Goal: Task Accomplishment & Management: Manage account settings

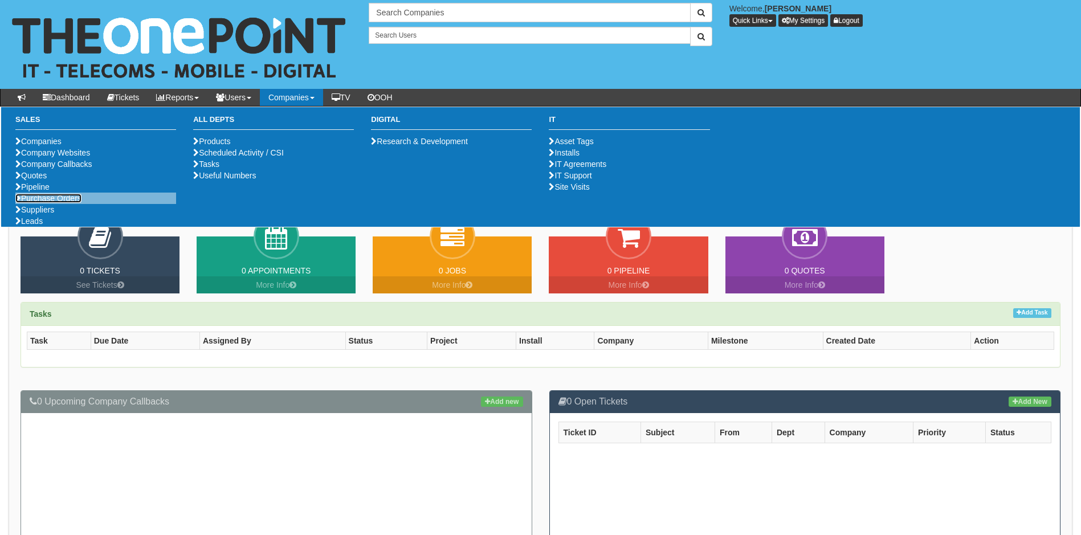
click at [77, 203] on link "Purchase Orders" at bounding box center [48, 198] width 66 height 9
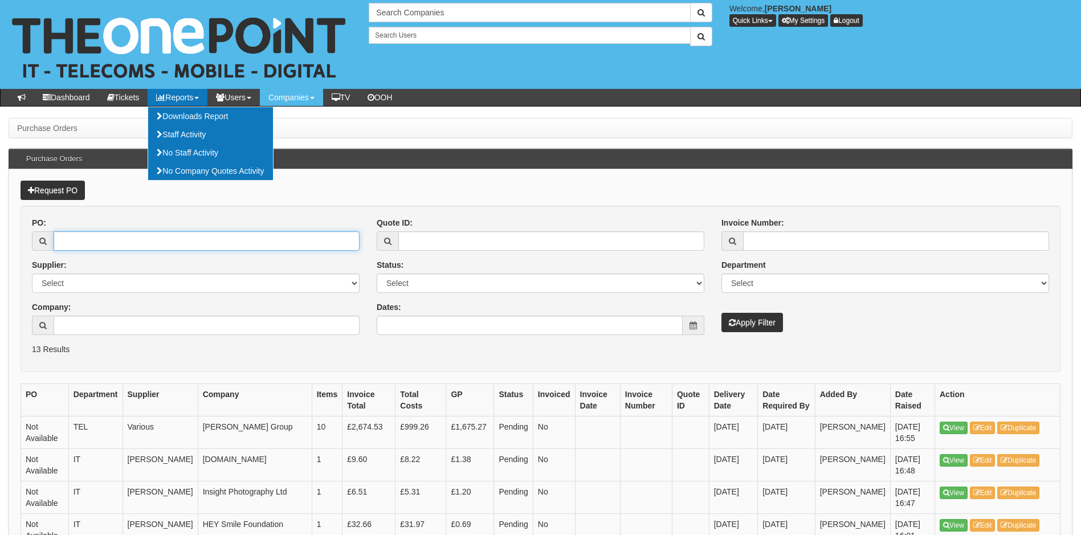
click at [128, 236] on input "PO:" at bounding box center [207, 240] width 306 height 19
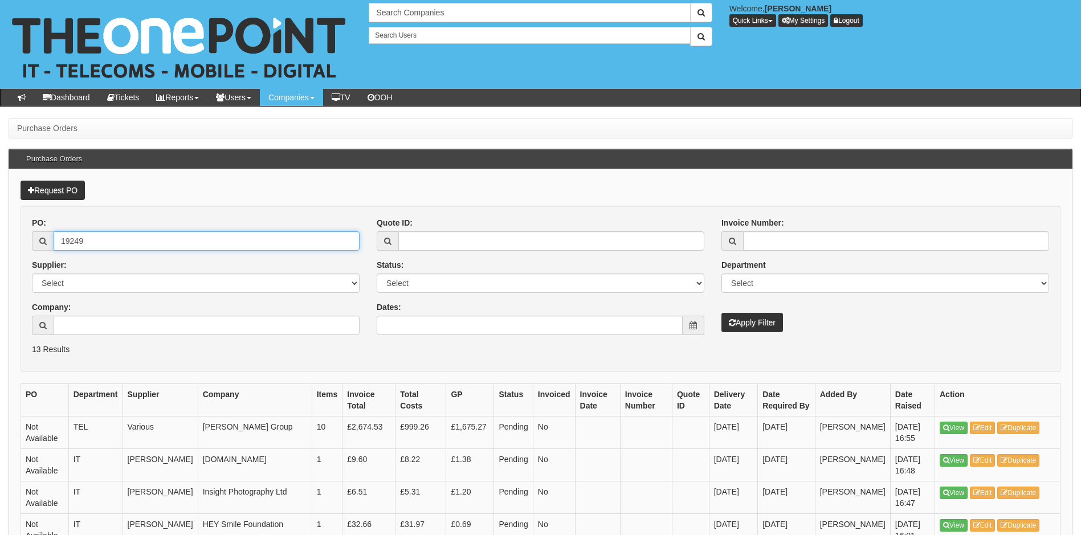
type input "19249"
click at [721, 313] on button "Apply Filter" at bounding box center [752, 322] width 62 height 19
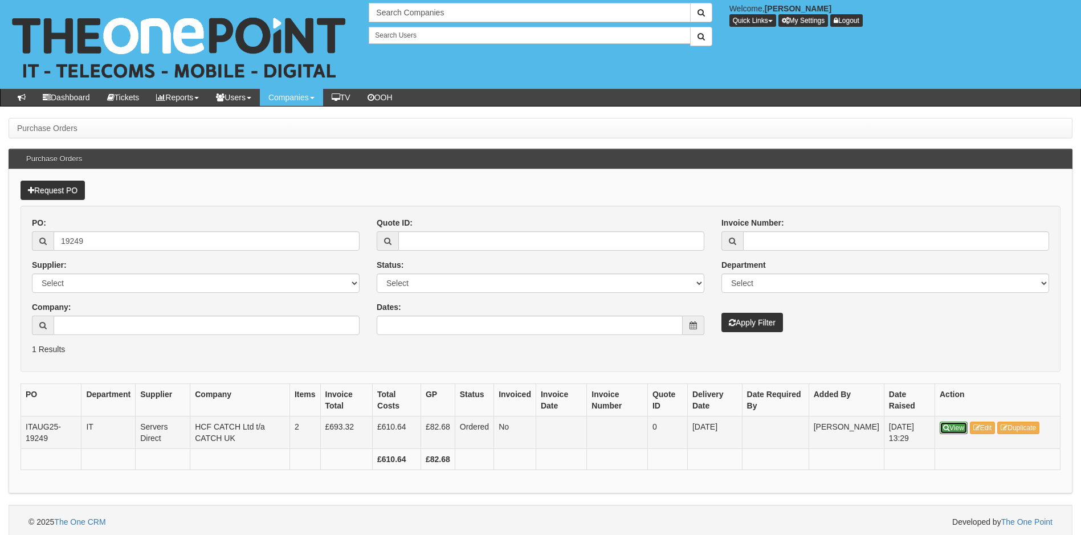
click at [956, 430] on link "View" at bounding box center [953, 428] width 28 height 13
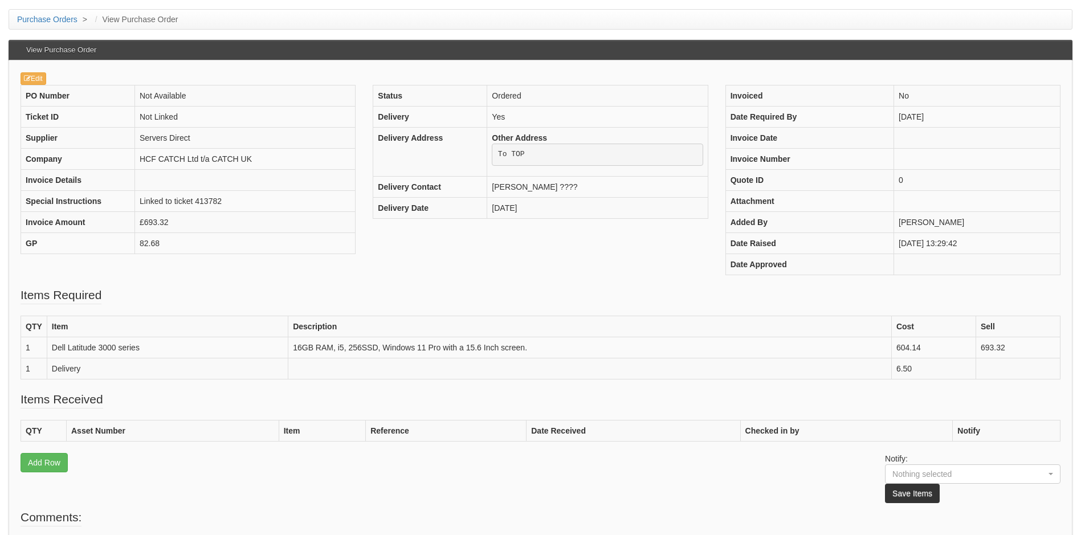
scroll to position [11, 0]
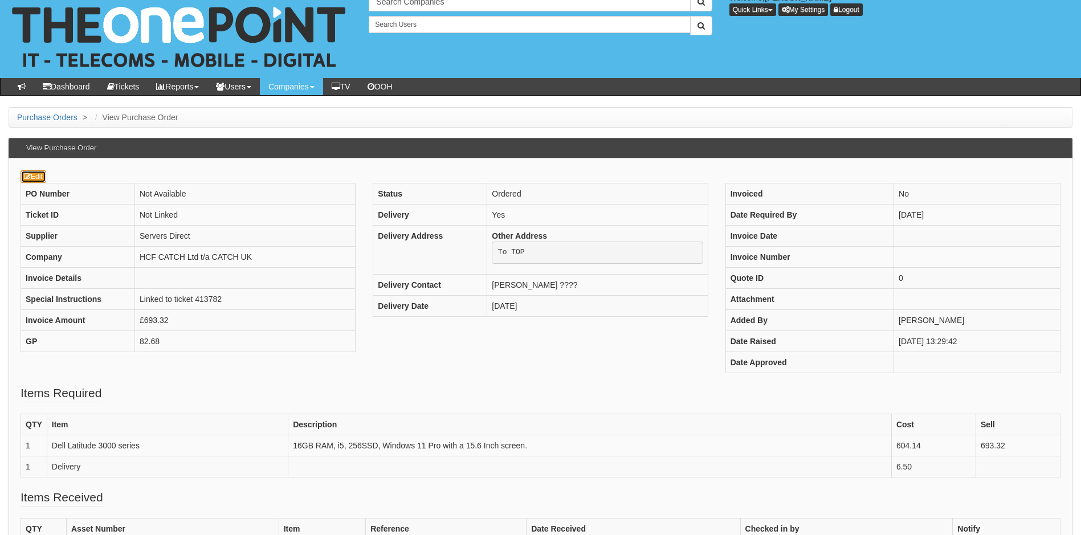
click at [29, 173] on icon at bounding box center [27, 176] width 7 height 7
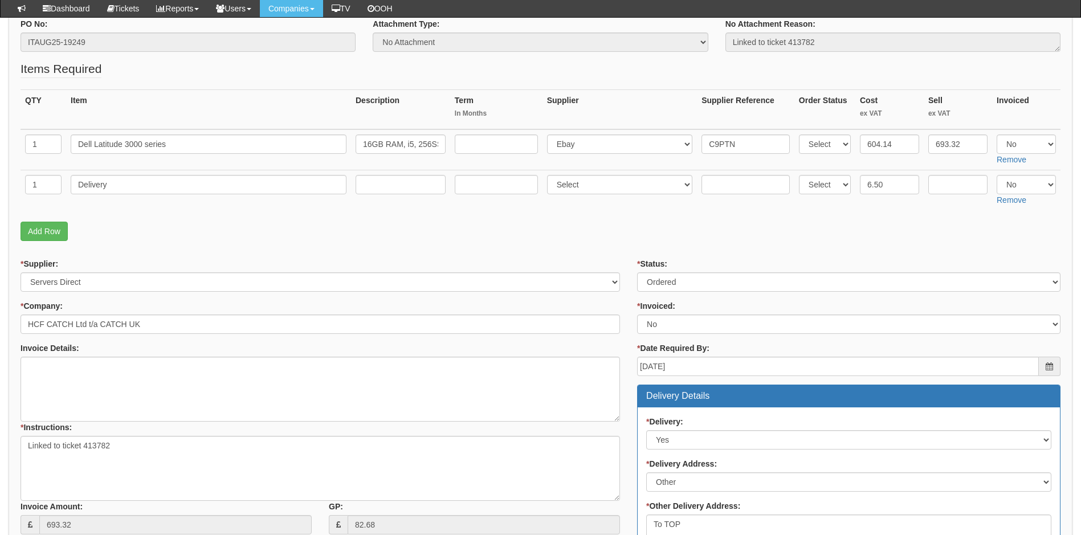
scroll to position [153, 0]
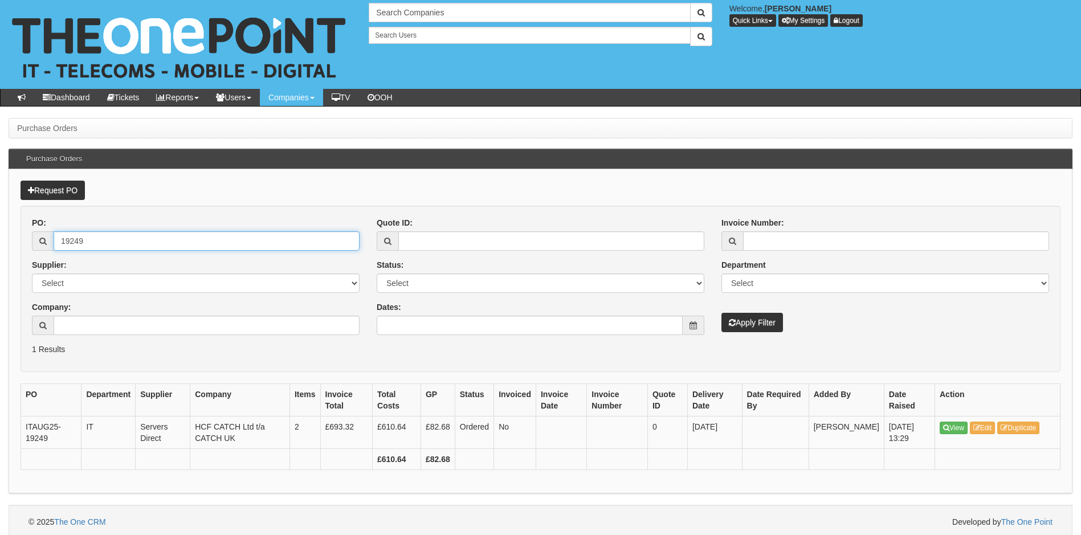
drag, startPoint x: 111, startPoint y: 240, endPoint x: 73, endPoint y: 250, distance: 38.8
click at [73, 250] on input "19249" at bounding box center [207, 240] width 306 height 19
type input "19219"
click at [721, 313] on button "Apply Filter" at bounding box center [752, 322] width 62 height 19
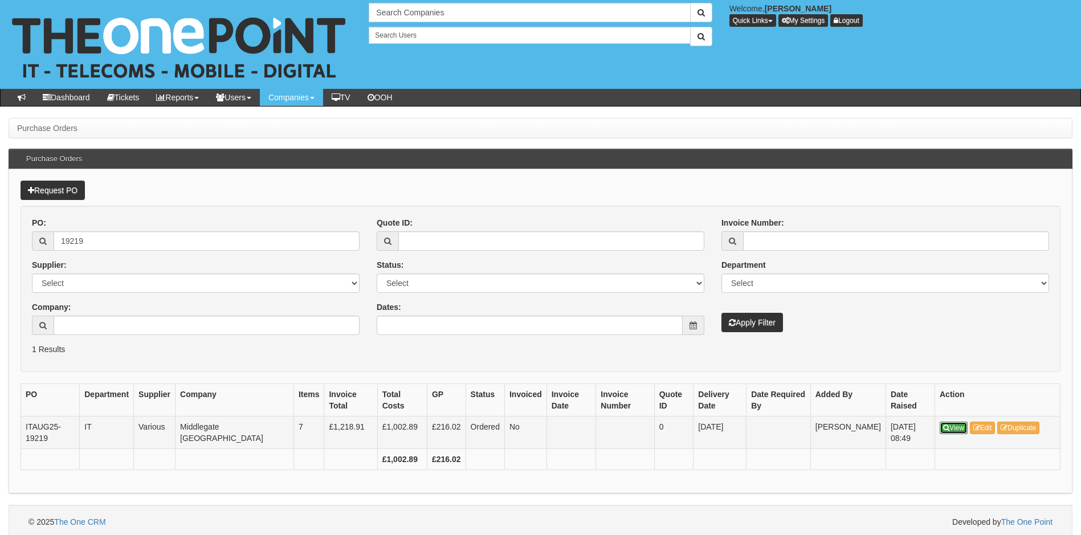
click at [942, 428] on link "View" at bounding box center [953, 428] width 28 height 13
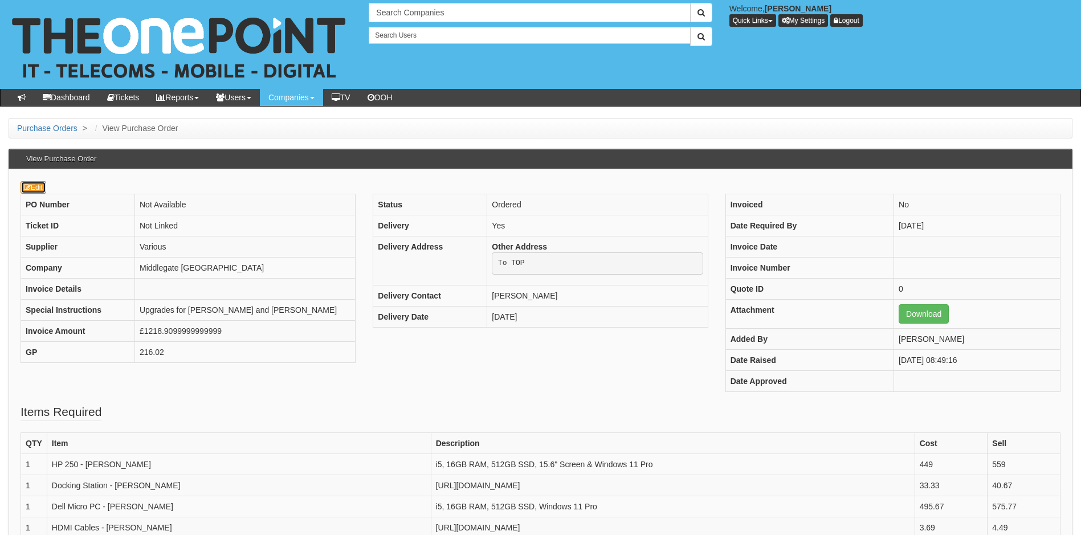
click at [43, 188] on link "Edit" at bounding box center [34, 187] width 26 height 13
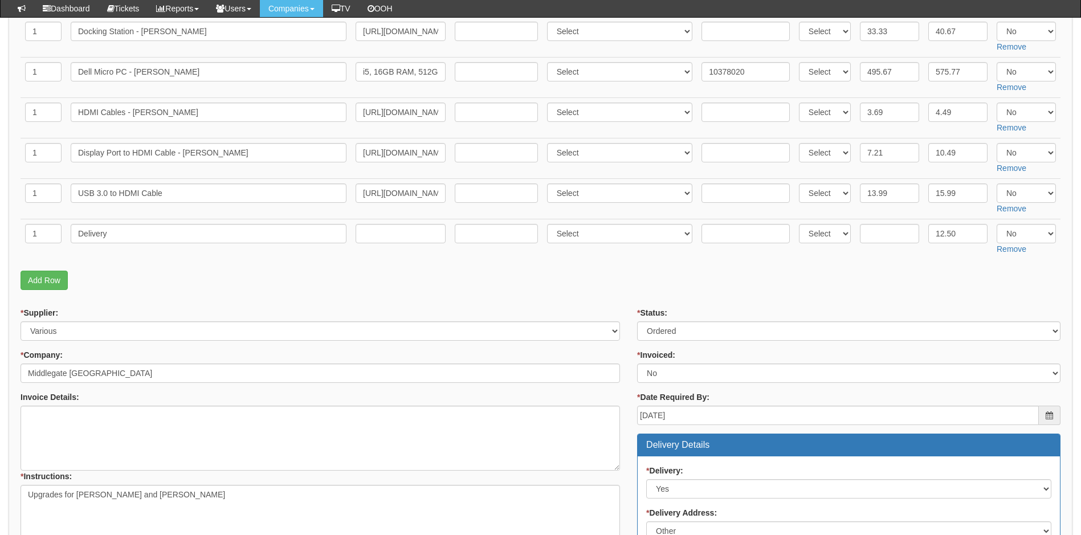
scroll to position [285, 0]
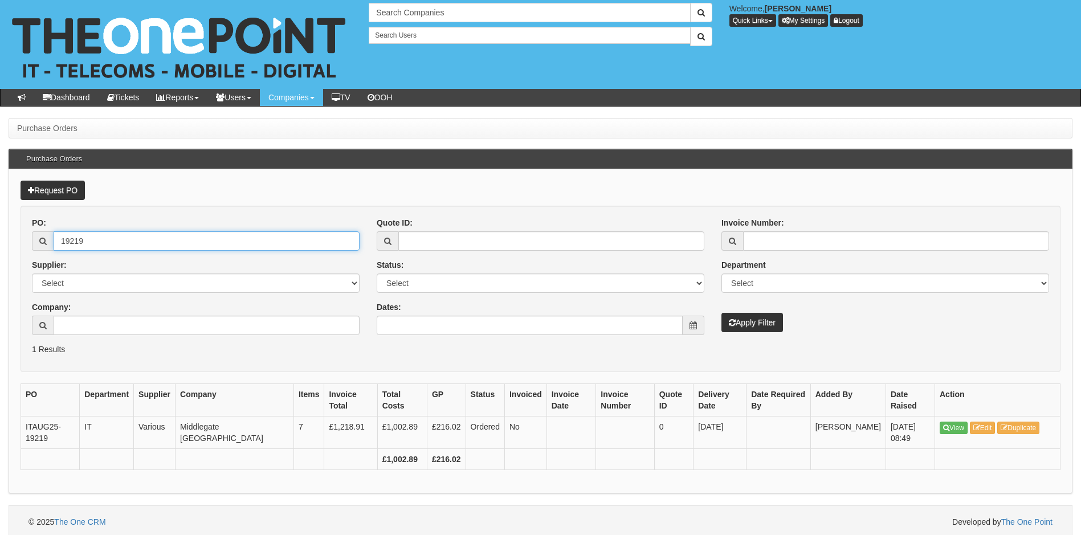
click at [111, 237] on input "19219" at bounding box center [207, 240] width 306 height 19
type input "19223"
click at [721, 313] on button "Apply Filter" at bounding box center [752, 322] width 62 height 19
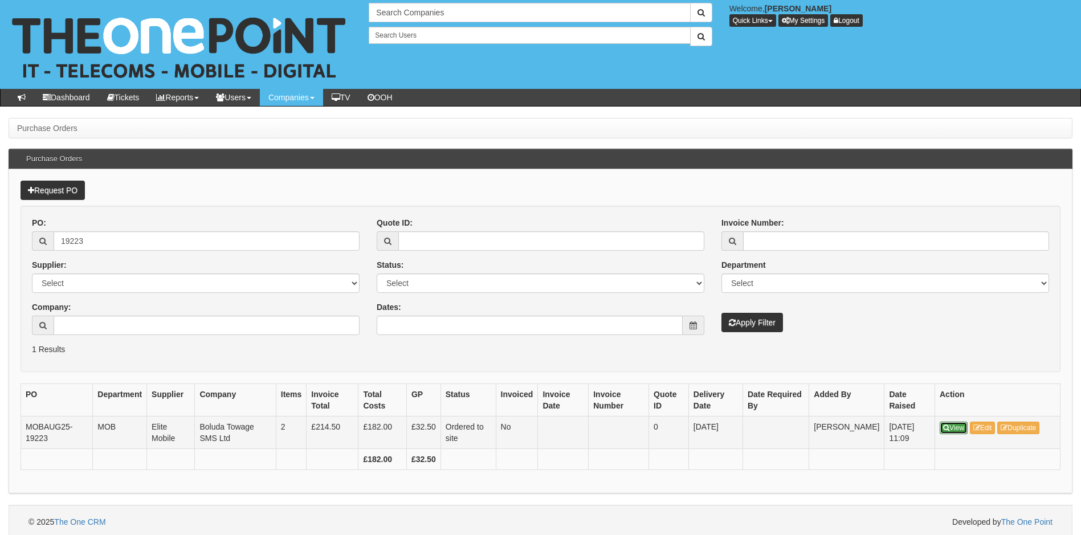
click at [946, 431] on icon at bounding box center [946, 427] width 6 height 7
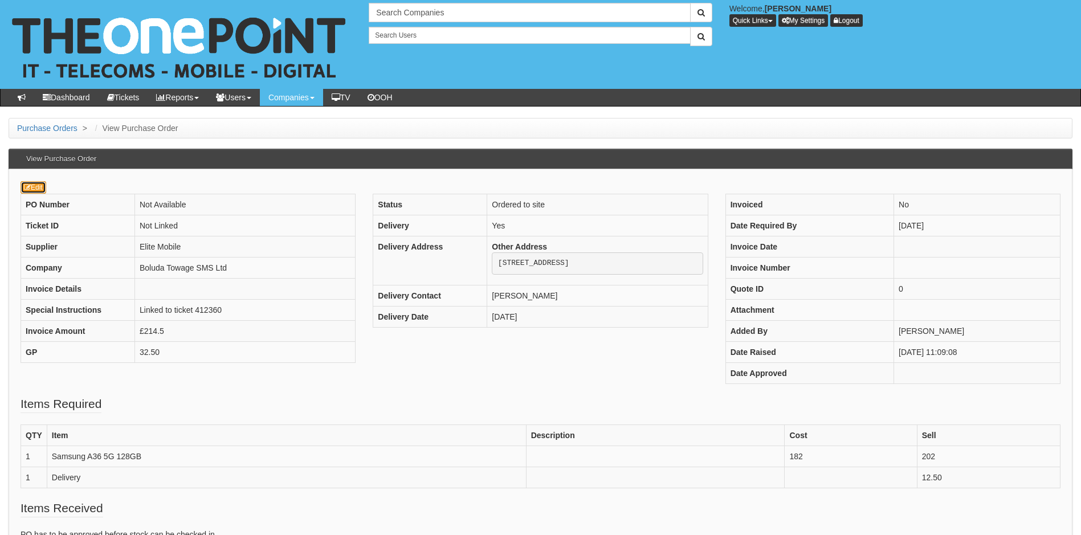
click at [34, 185] on link "Edit" at bounding box center [34, 187] width 26 height 13
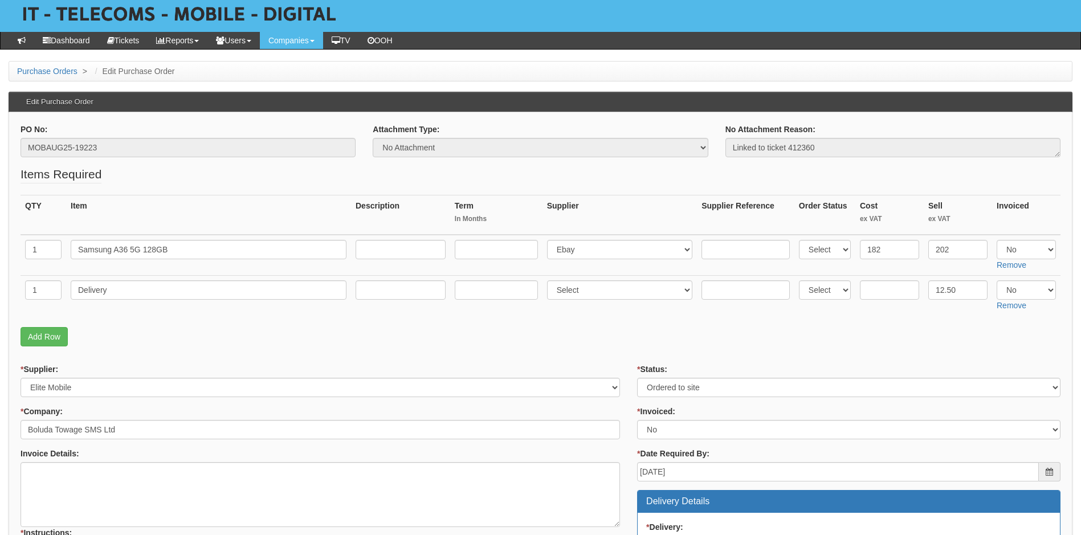
scroll to position [114, 0]
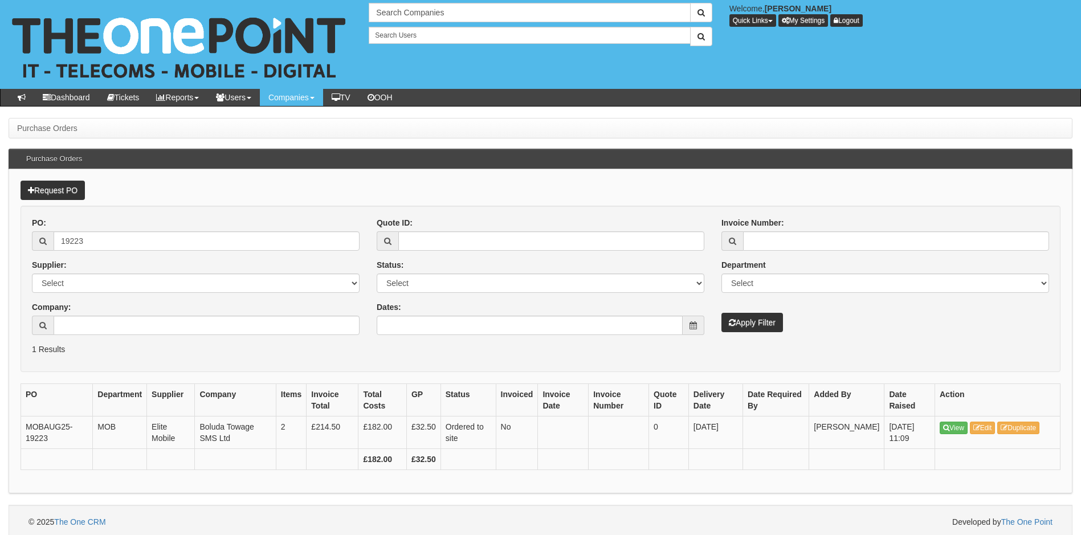
click at [132, 346] on p "1 Results" at bounding box center [540, 349] width 1017 height 11
click at [73, 238] on input "19223" at bounding box center [207, 240] width 306 height 19
type input "19217"
click at [764, 326] on button "Apply Filter" at bounding box center [752, 322] width 62 height 19
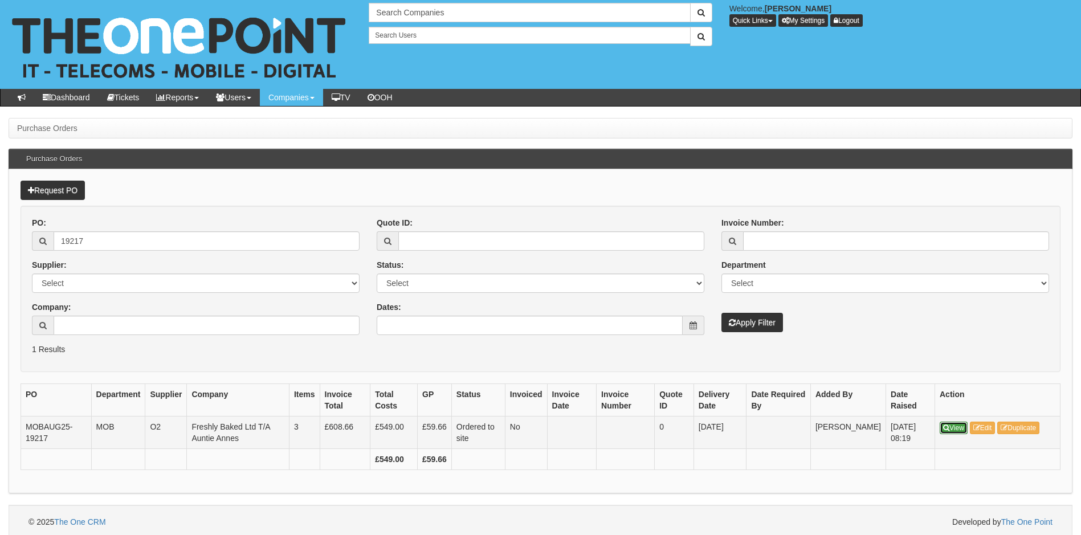
click at [960, 428] on link "View" at bounding box center [953, 428] width 28 height 13
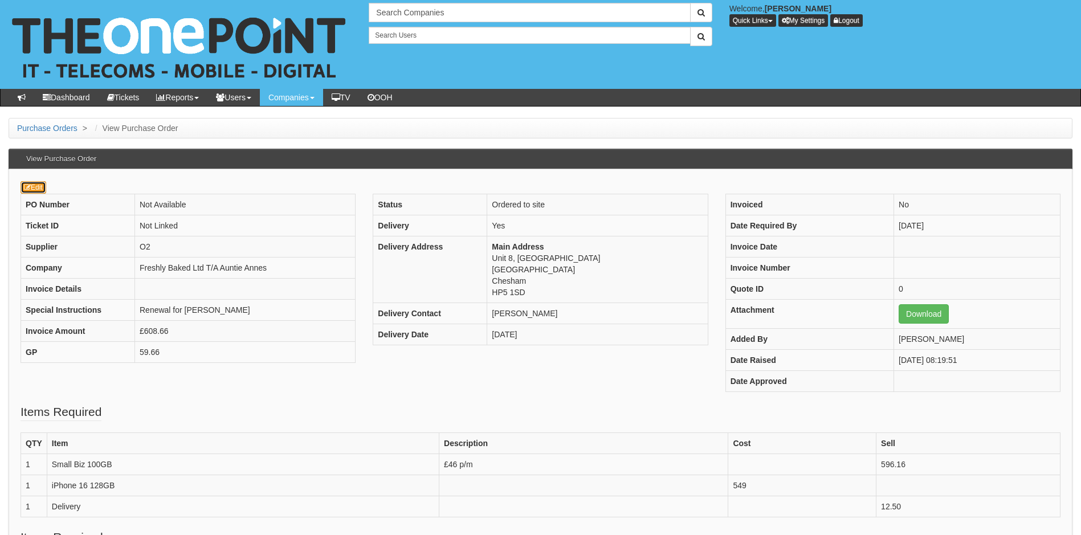
click at [43, 189] on link "Edit" at bounding box center [34, 187] width 26 height 13
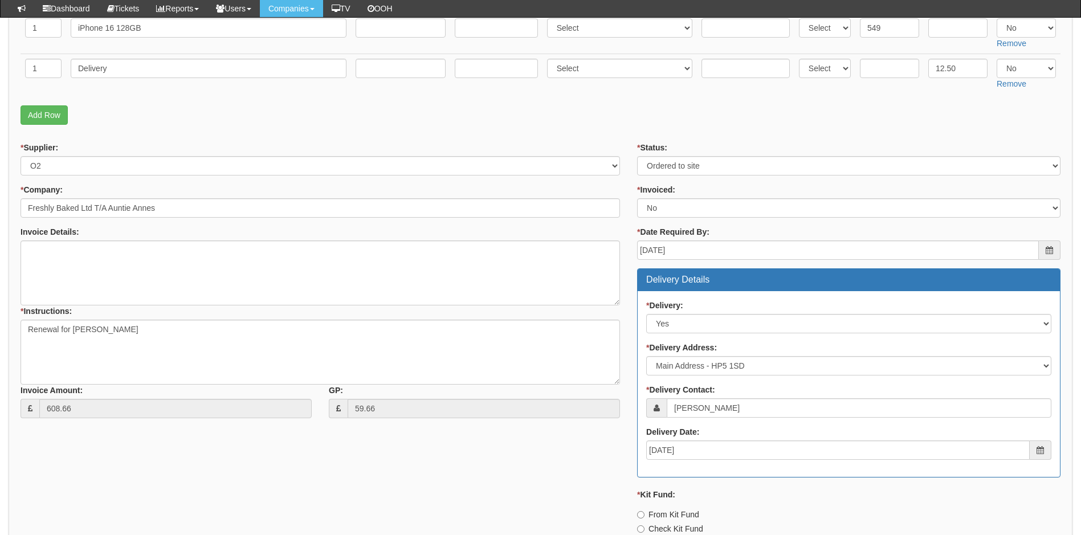
scroll to position [220, 0]
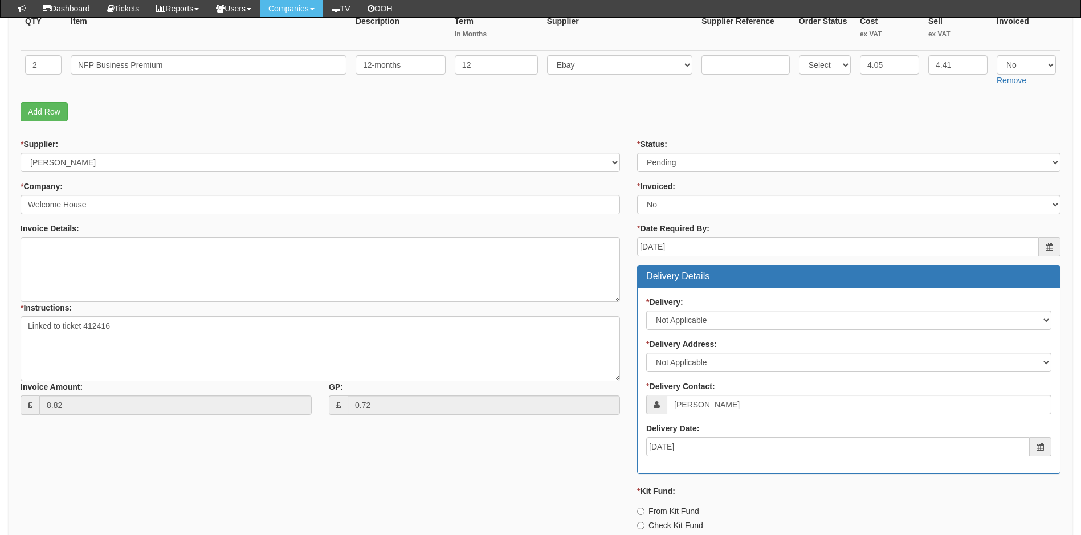
scroll to position [133, 0]
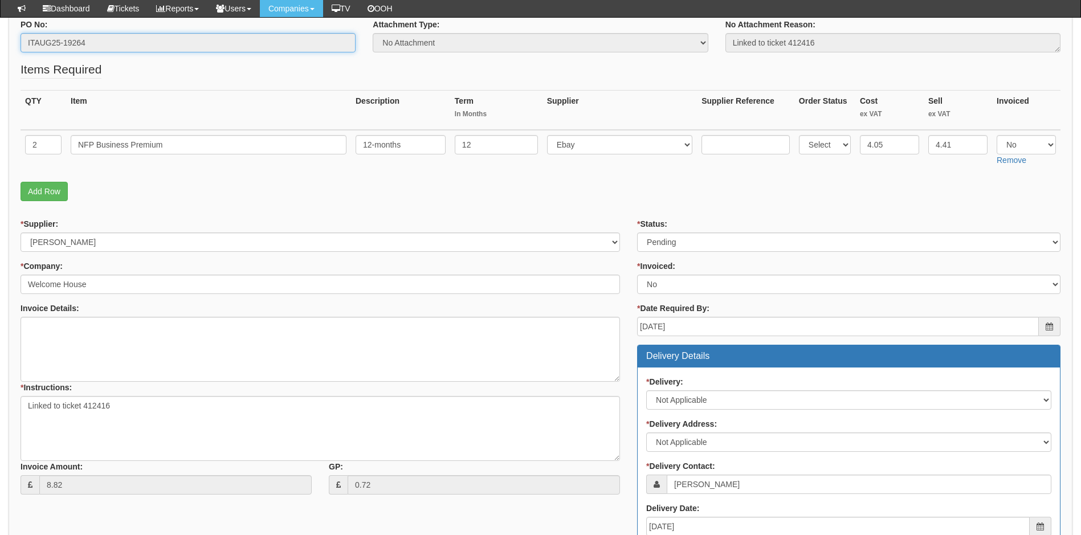
drag, startPoint x: 78, startPoint y: 41, endPoint x: 20, endPoint y: 42, distance: 58.1
click at [20, 42] on div "PO No: ITAUG25-19264" at bounding box center [188, 40] width 352 height 42
